Goal: Task Accomplishment & Management: Use online tool/utility

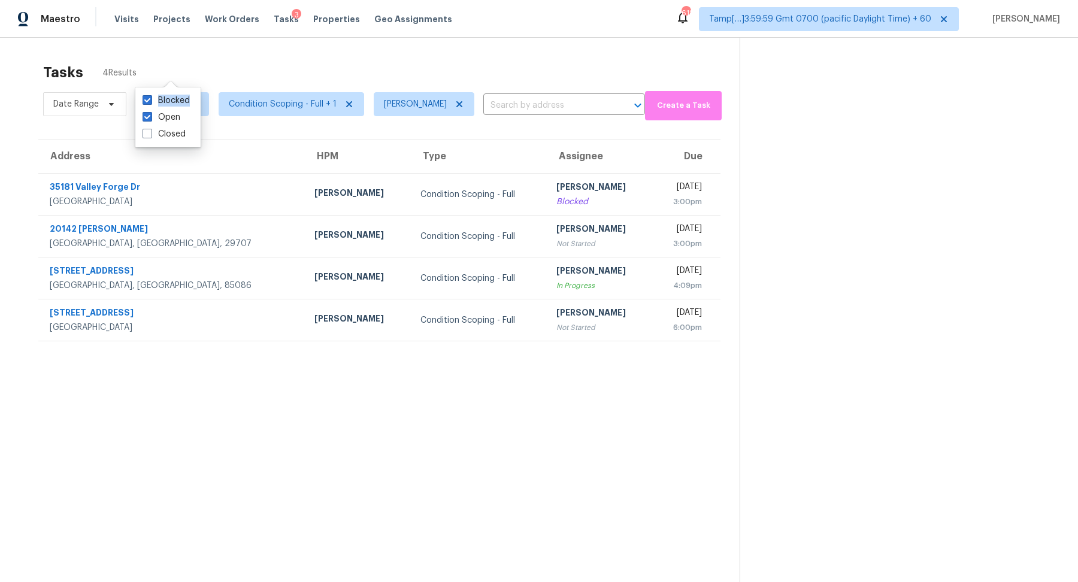
scroll to position [37, 0]
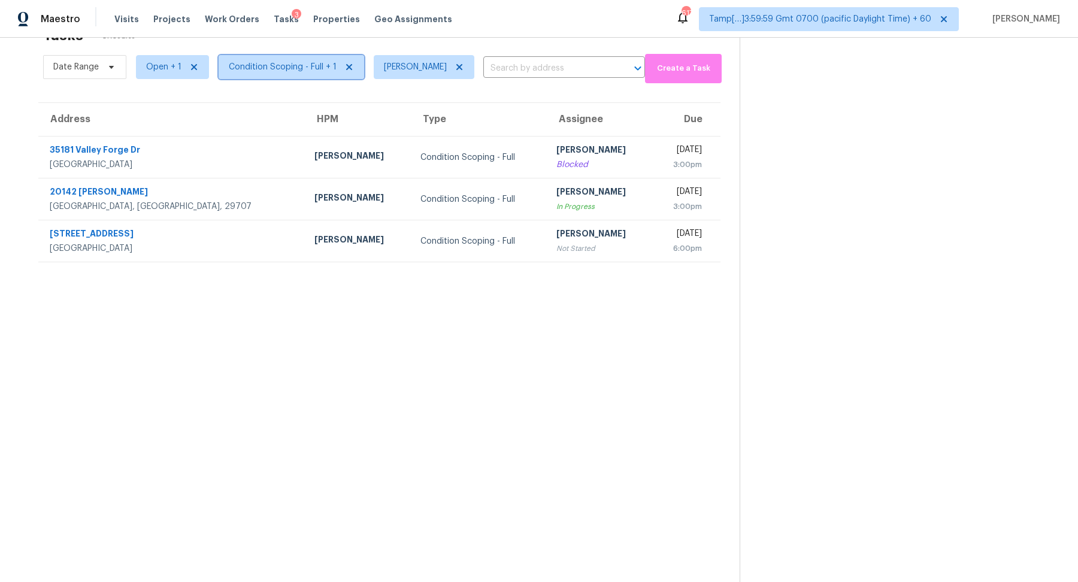
click at [232, 67] on span "Condition Scoping - Full + 1" at bounding box center [283, 67] width 108 height 12
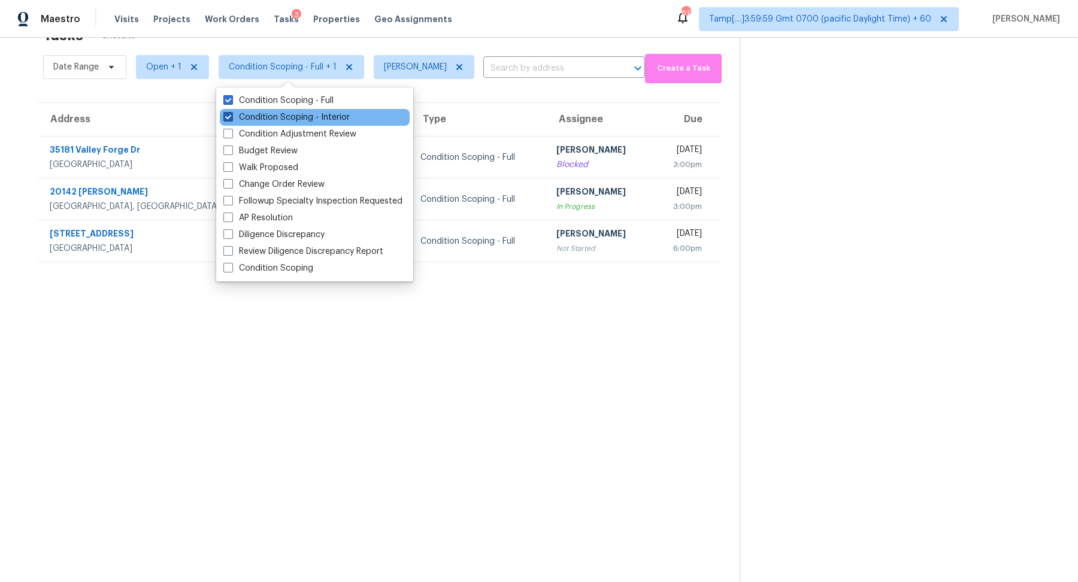
click at [263, 119] on label "Condition Scoping - Interior" at bounding box center [286, 117] width 126 height 12
click at [231, 119] on input "Condition Scoping - Interior" at bounding box center [227, 115] width 8 height 8
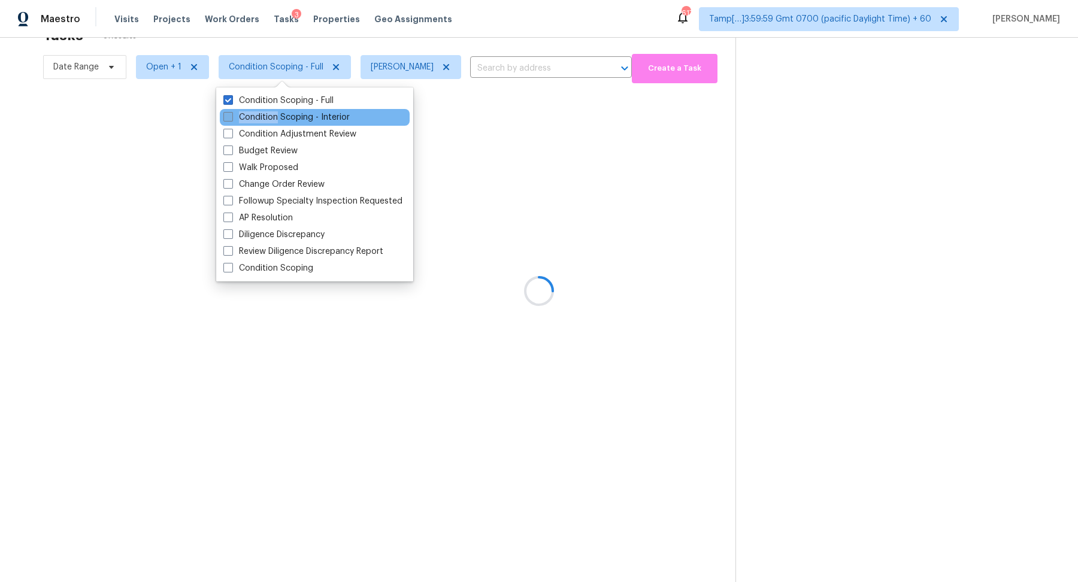
click at [263, 119] on label "Condition Scoping - Interior" at bounding box center [286, 117] width 126 height 12
click at [231, 119] on input "Condition Scoping - Interior" at bounding box center [227, 115] width 8 height 8
checkbox input "true"
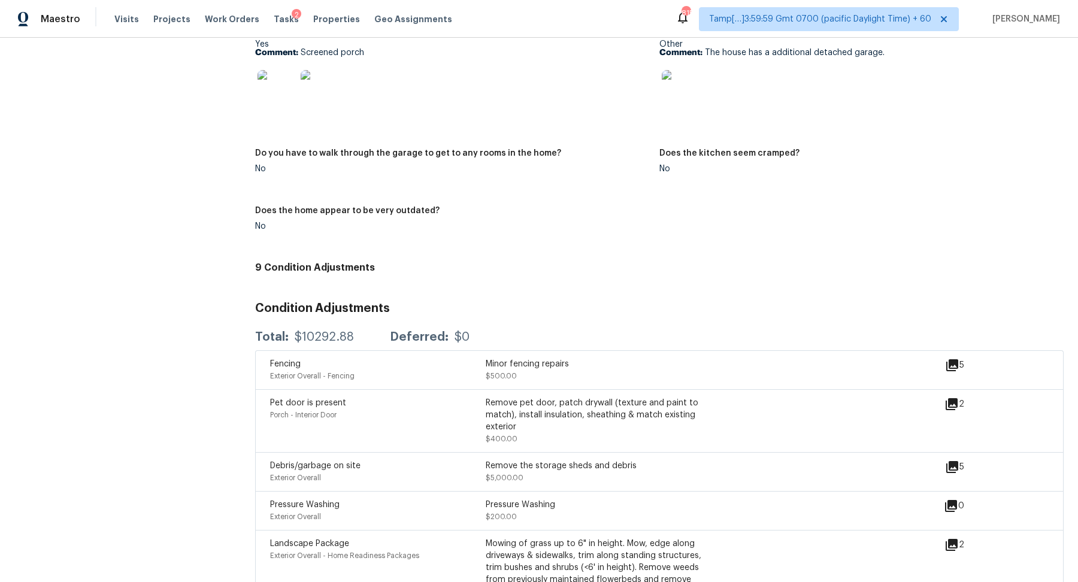
scroll to position [1530, 0]
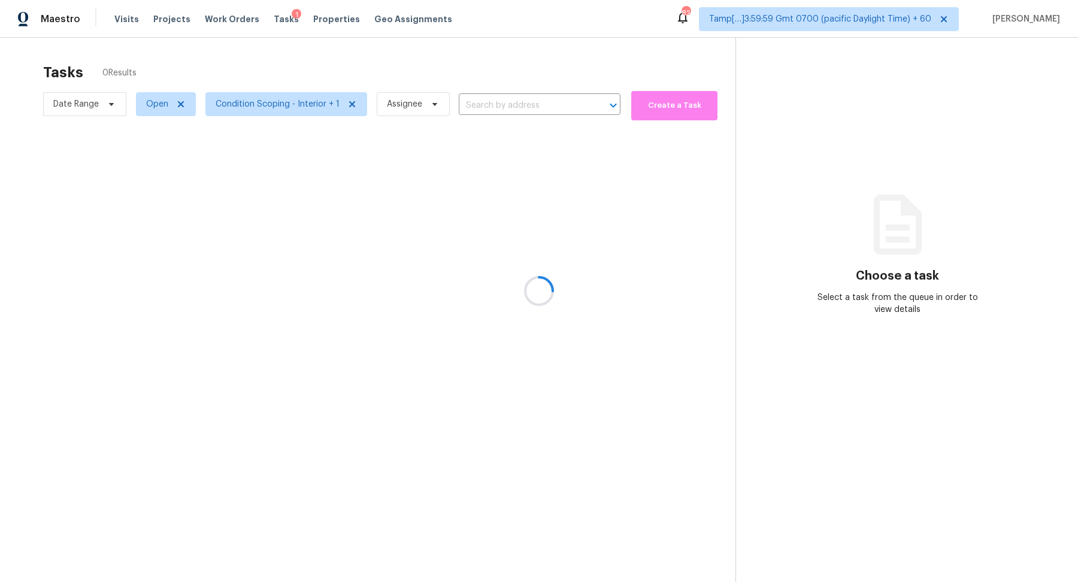
click at [396, 80] on div at bounding box center [539, 291] width 1078 height 582
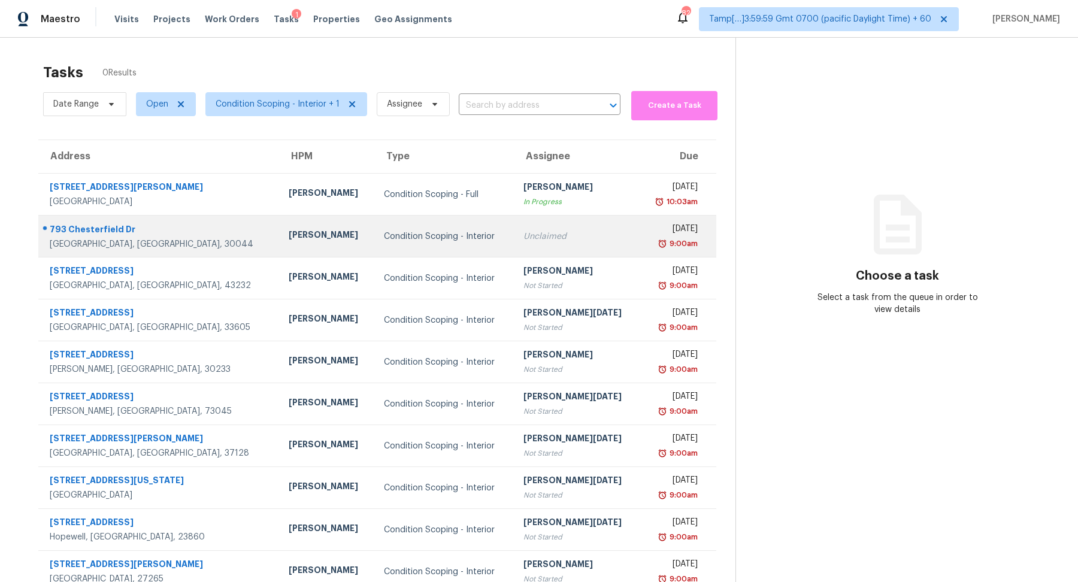
click at [523, 240] on div "Unclaimed" at bounding box center [576, 237] width 107 height 12
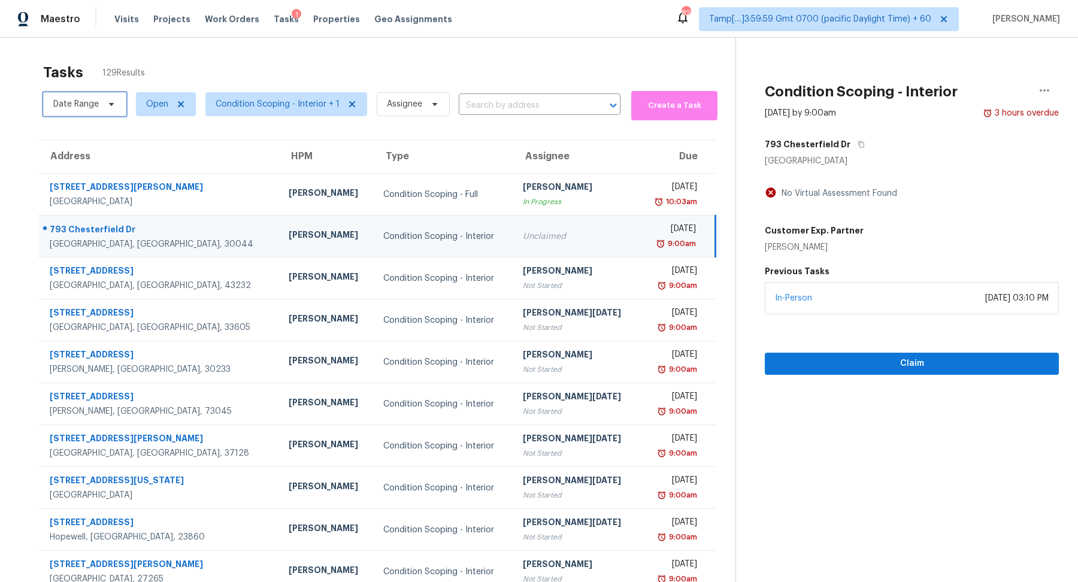
click at [68, 110] on span "Date Range" at bounding box center [84, 104] width 83 height 24
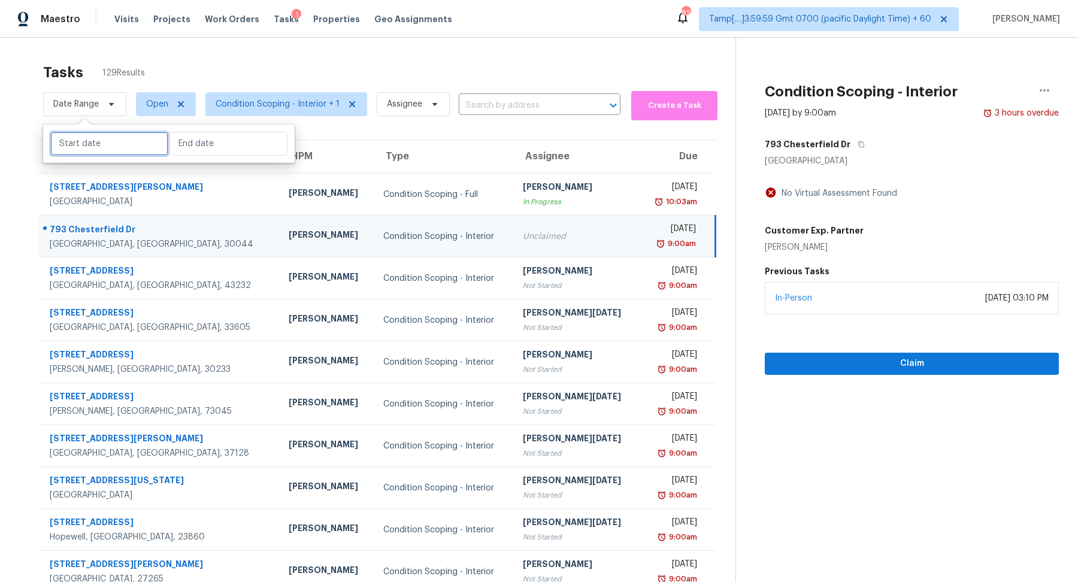
click at [81, 135] on input "text" at bounding box center [109, 144] width 118 height 24
select select "7"
select select "2025"
select select "8"
select select "2025"
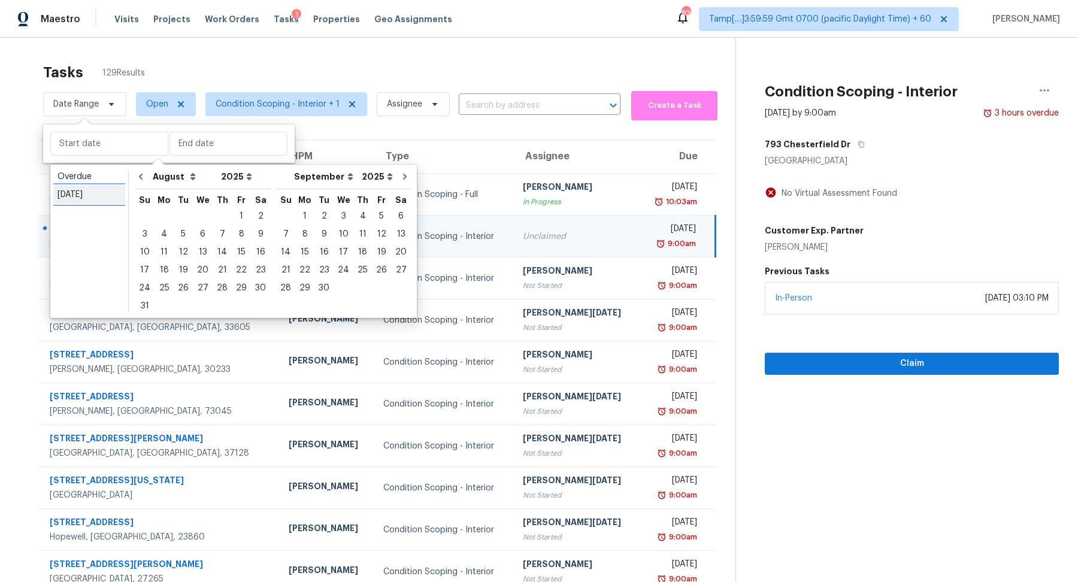
click at [78, 196] on div "[DATE]" at bounding box center [88, 195] width 63 height 12
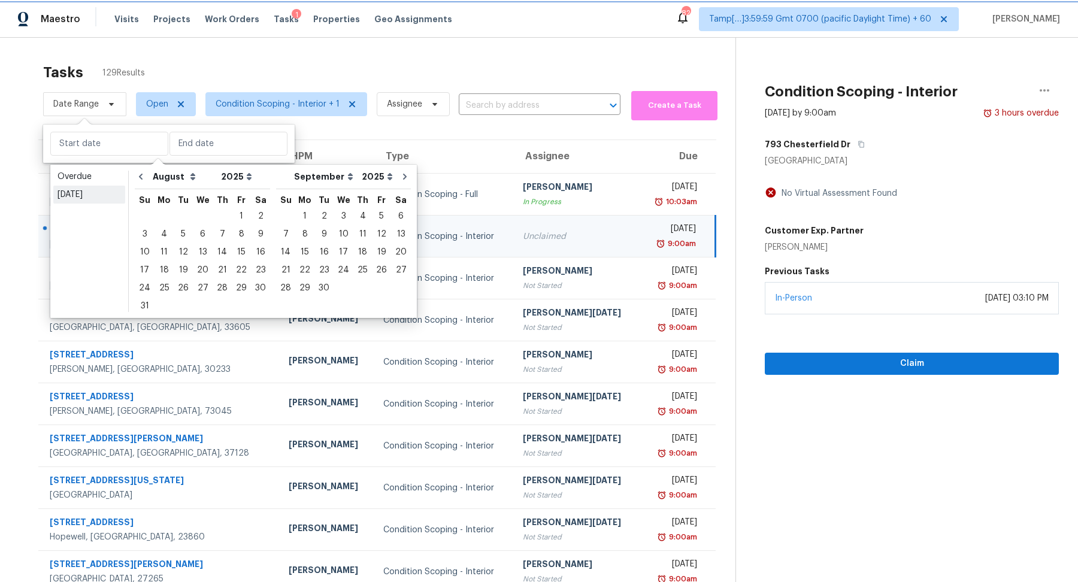
type input "[DATE]"
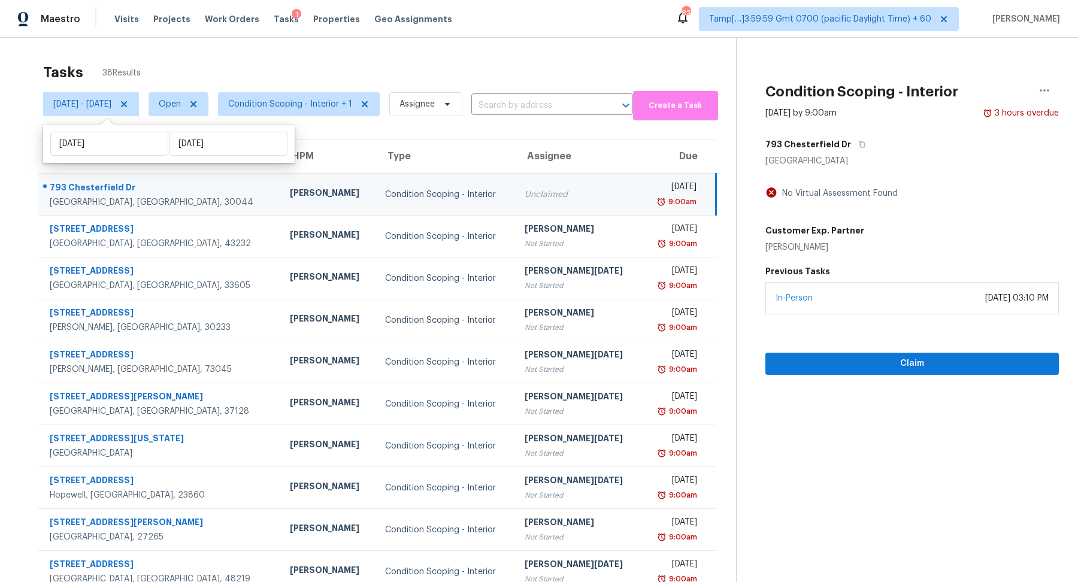
click at [217, 54] on div "Tasks 38 Results [DATE] - [DATE] Open Condition Scoping - Interior + 1 Assignee…" at bounding box center [539, 331] width 1078 height 587
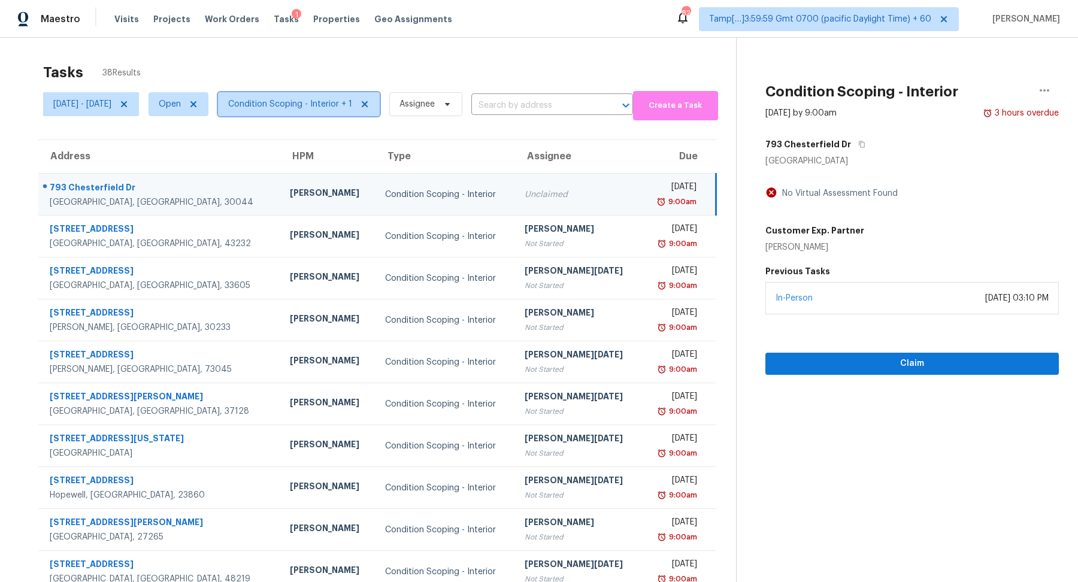
click at [281, 106] on span "Condition Scoping - Interior + 1" at bounding box center [290, 104] width 124 height 12
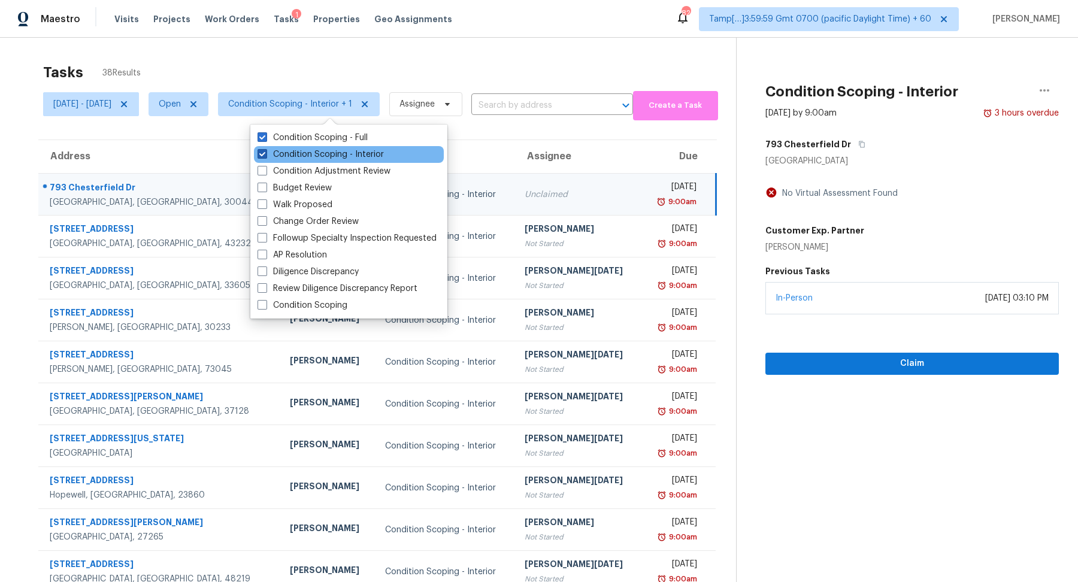
click at [310, 153] on label "Condition Scoping - Interior" at bounding box center [320, 154] width 126 height 12
click at [265, 153] on input "Condition Scoping - Interior" at bounding box center [261, 152] width 8 height 8
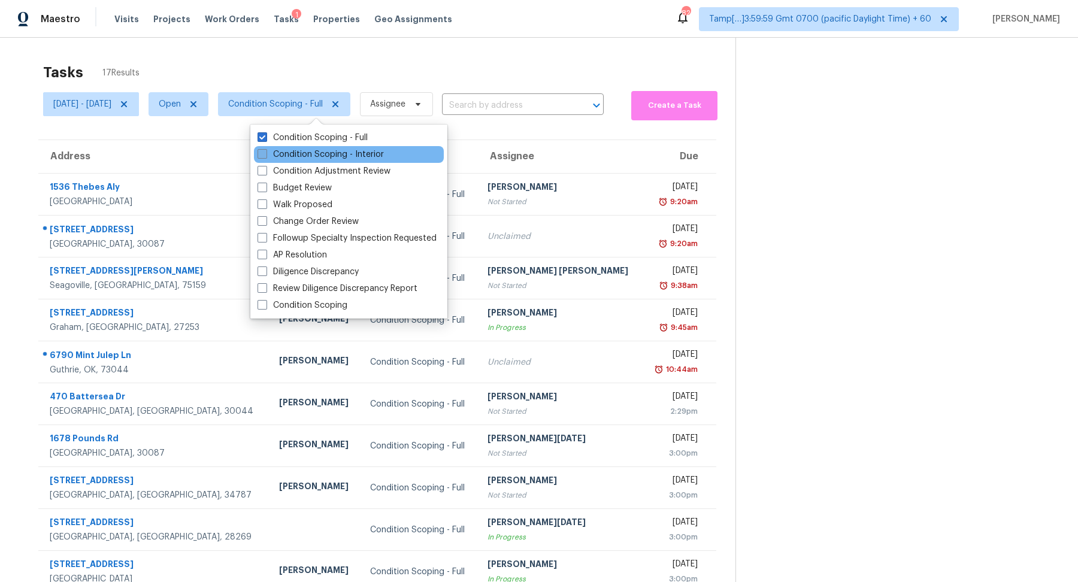
click at [310, 152] on label "Condition Scoping - Interior" at bounding box center [320, 154] width 126 height 12
click at [265, 152] on input "Condition Scoping - Interior" at bounding box center [261, 152] width 8 height 8
checkbox input "true"
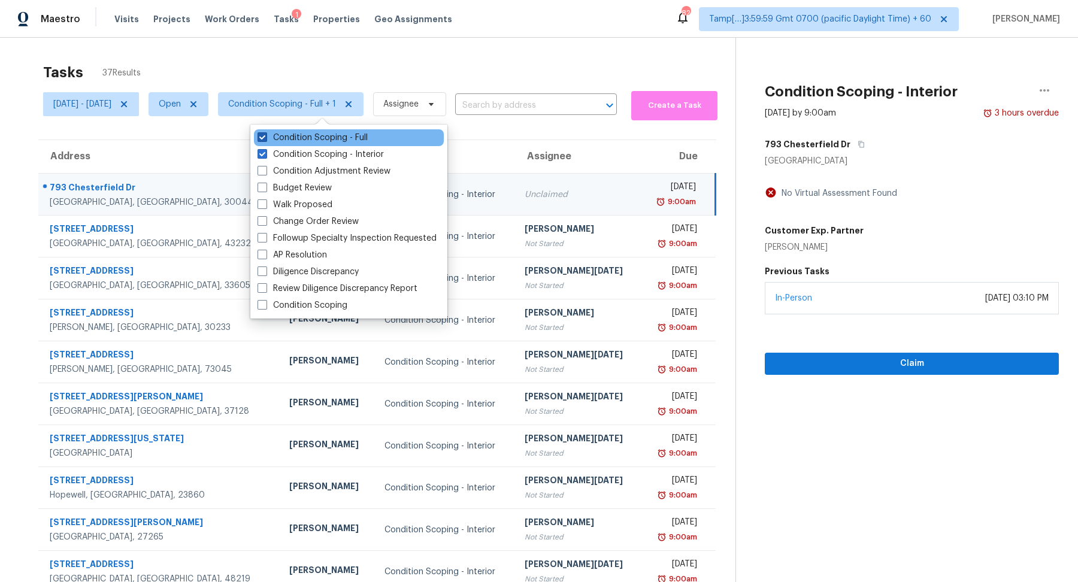
click at [325, 141] on label "Condition Scoping - Full" at bounding box center [312, 138] width 110 height 12
click at [265, 140] on input "Condition Scoping - Full" at bounding box center [261, 136] width 8 height 8
checkbox input "false"
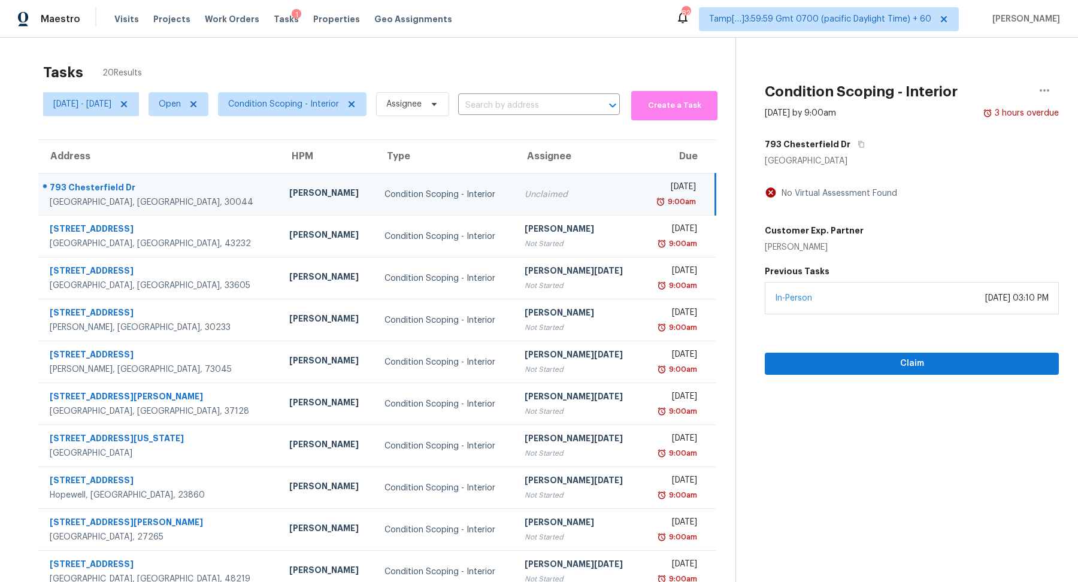
click at [428, 75] on div "Tasks 20 Results" at bounding box center [389, 72] width 692 height 31
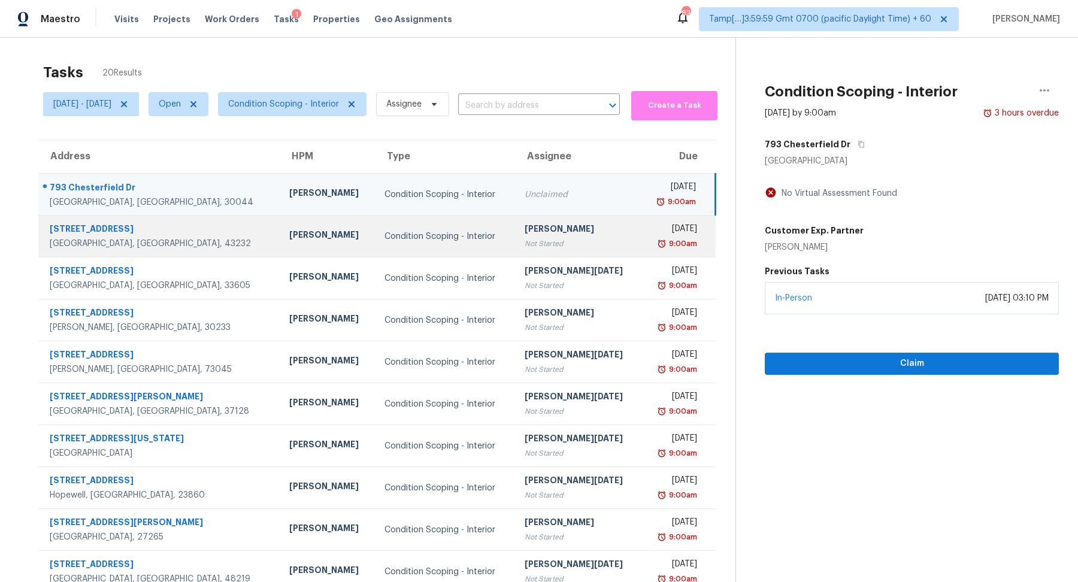
scroll to position [41, 0]
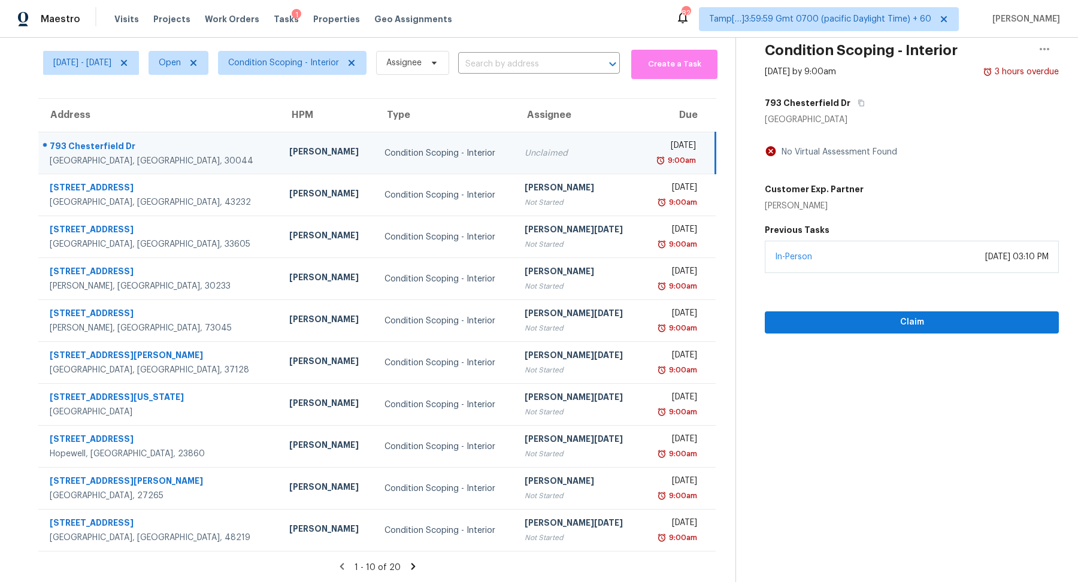
click at [415, 561] on icon at bounding box center [413, 566] width 11 height 11
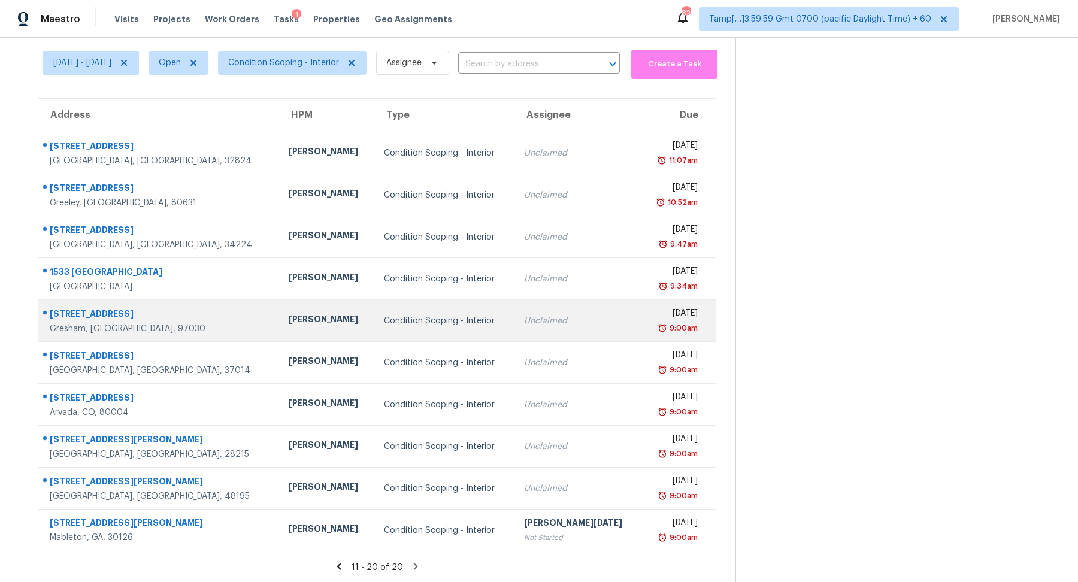
scroll to position [0, 0]
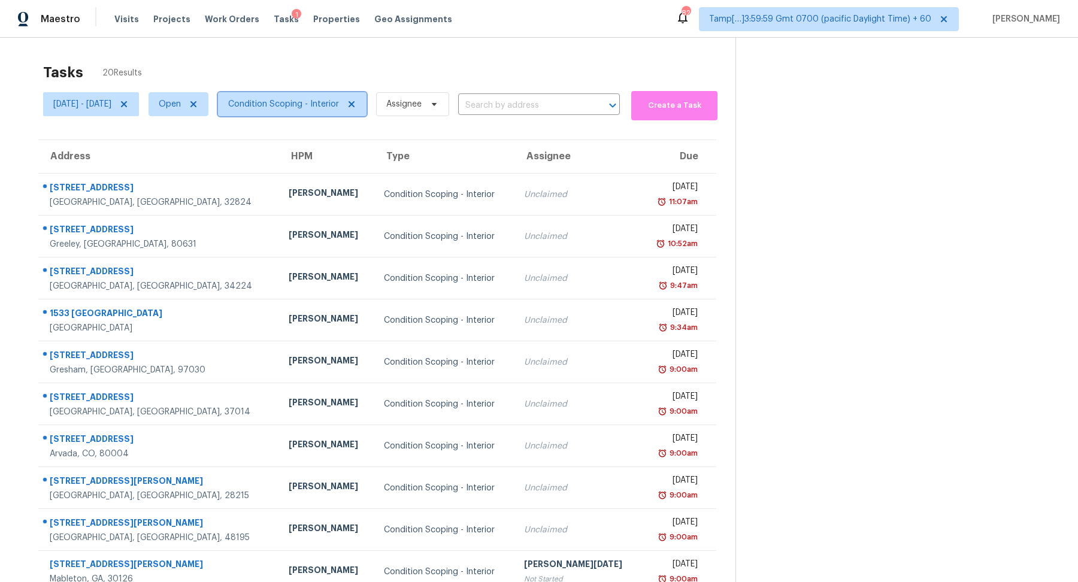
click at [351, 95] on span "Condition Scoping - Interior" at bounding box center [292, 104] width 148 height 24
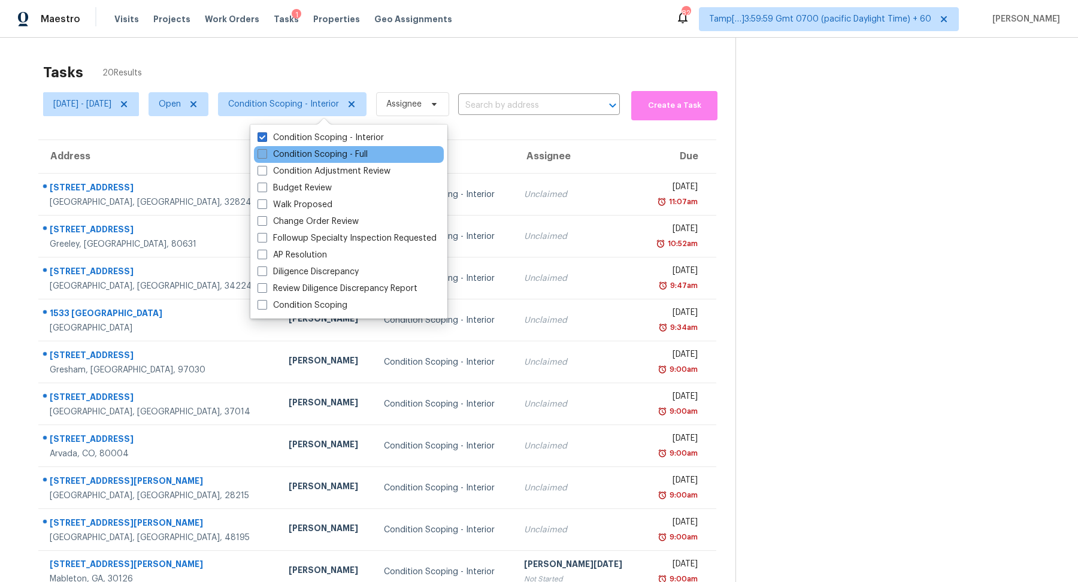
click at [345, 151] on label "Condition Scoping - Full" at bounding box center [312, 154] width 110 height 12
click at [265, 151] on input "Condition Scoping - Full" at bounding box center [261, 152] width 8 height 8
checkbox input "true"
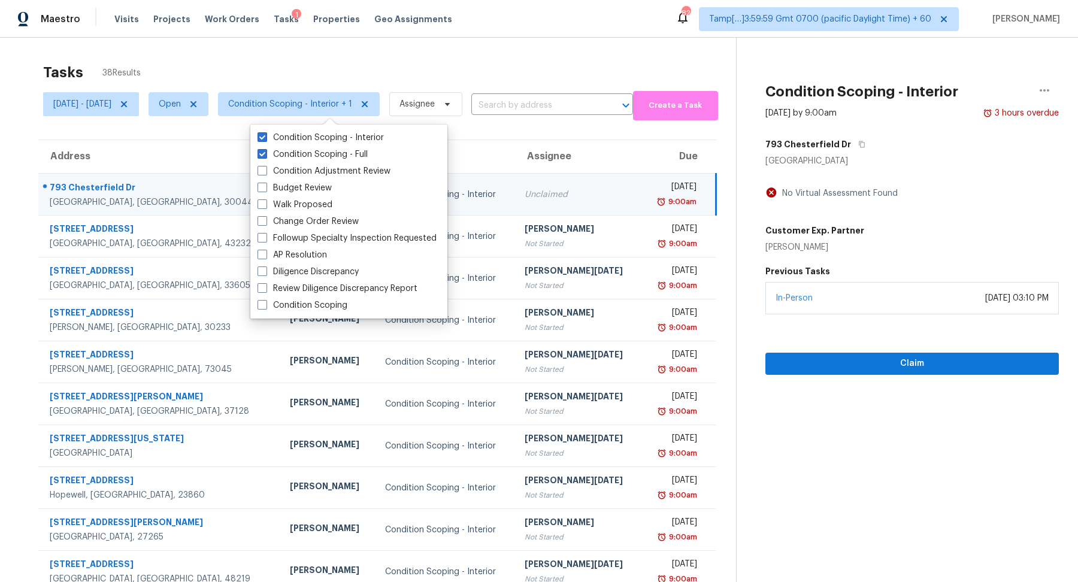
click at [504, 55] on div "Tasks 38 Results [DATE] - [DATE] Open Condition Scoping - Interior + 1 Assignee…" at bounding box center [539, 331] width 1078 height 587
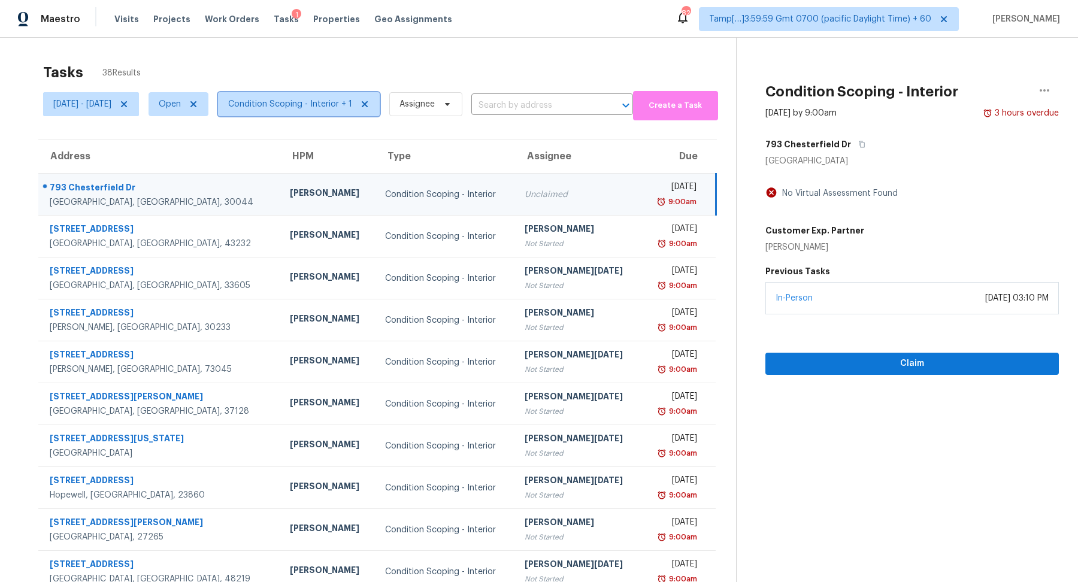
click at [352, 100] on span "Condition Scoping - Interior + 1" at bounding box center [290, 104] width 124 height 12
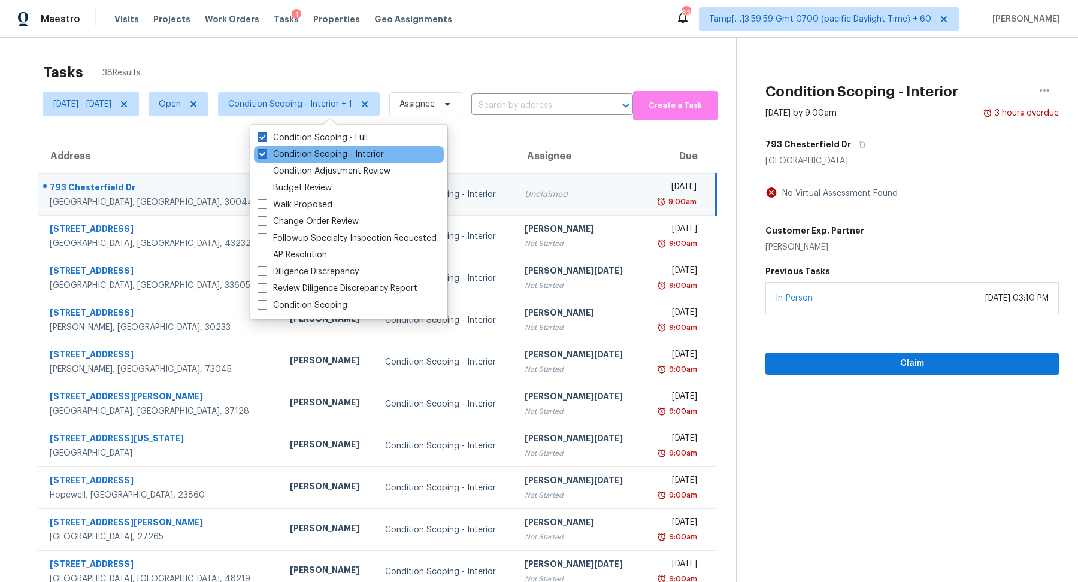
click at [391, 151] on div "Condition Scoping - Interior" at bounding box center [349, 154] width 190 height 17
click at [375, 154] on label "Condition Scoping - Interior" at bounding box center [320, 154] width 126 height 12
click at [265, 154] on input "Condition Scoping - Interior" at bounding box center [261, 152] width 8 height 8
checkbox input "false"
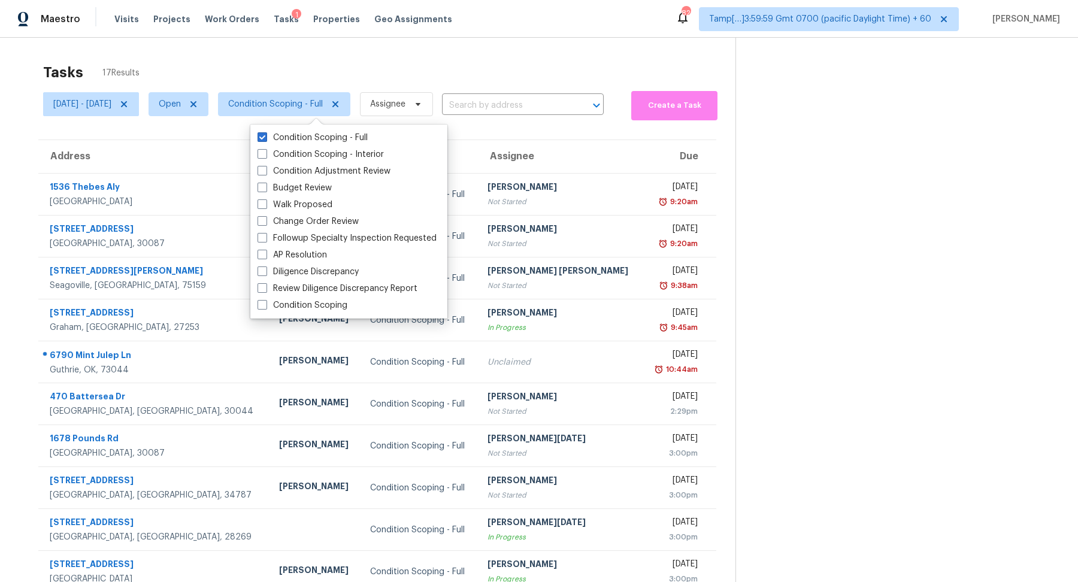
click at [476, 75] on div "Tasks 17 Results" at bounding box center [389, 72] width 692 height 31
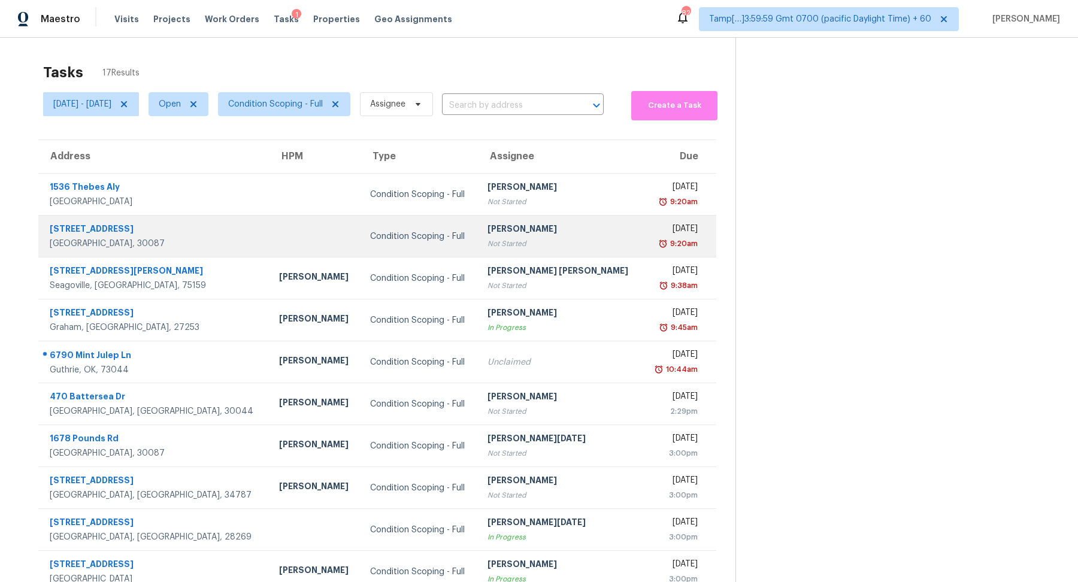
scroll to position [41, 0]
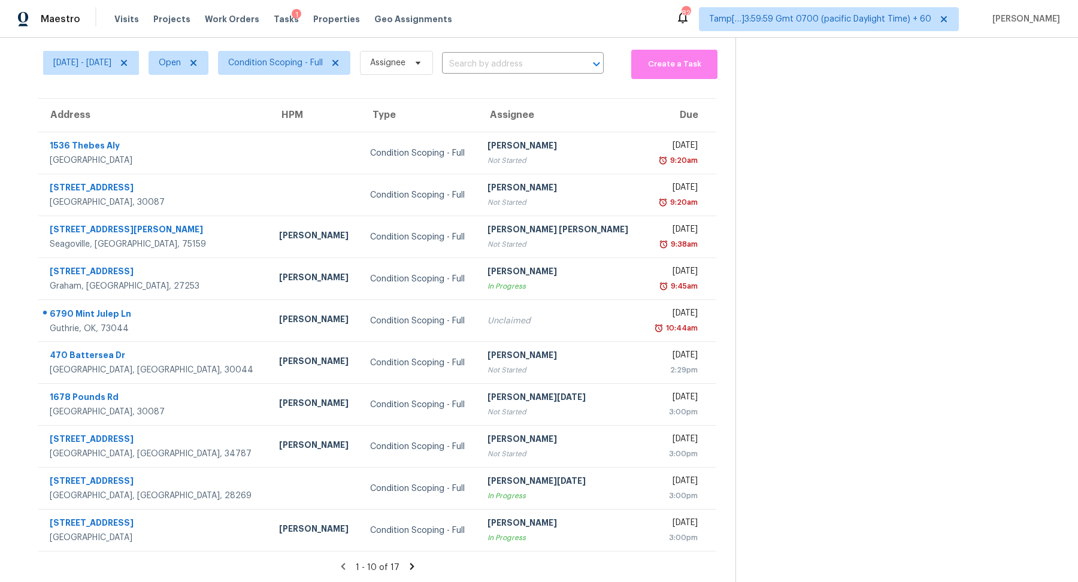
click at [407, 565] on icon at bounding box center [412, 566] width 11 height 11
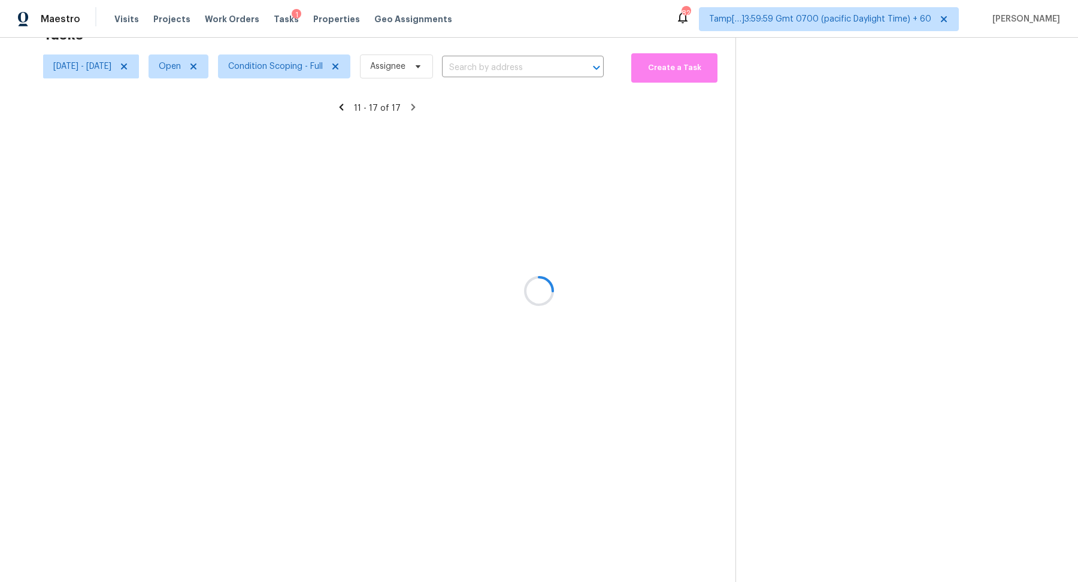
scroll to position [37, 0]
